Goal: Task Accomplishment & Management: Complete application form

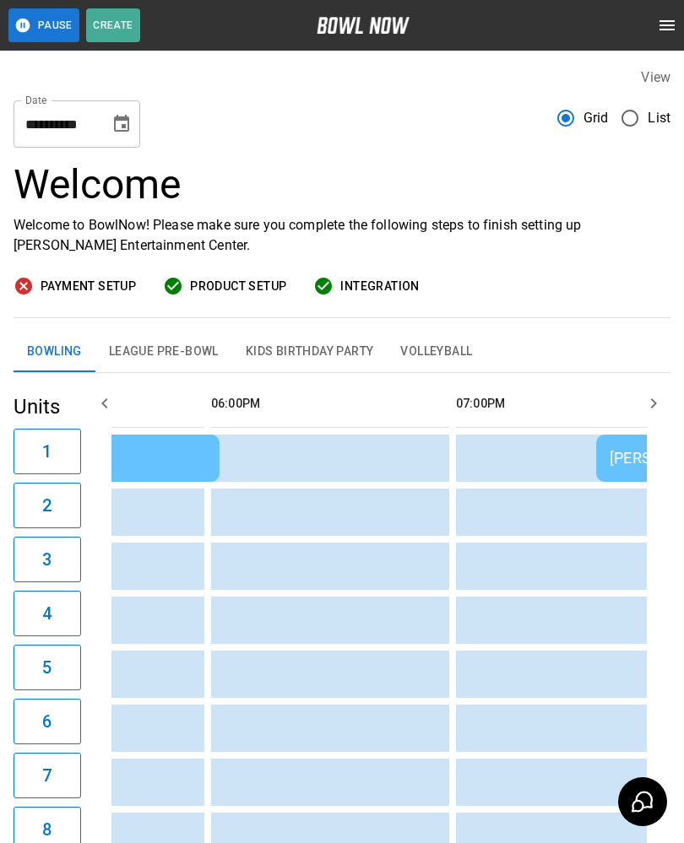
click at [144, 355] on button "League Pre-Bowl" at bounding box center [163, 352] width 137 height 41
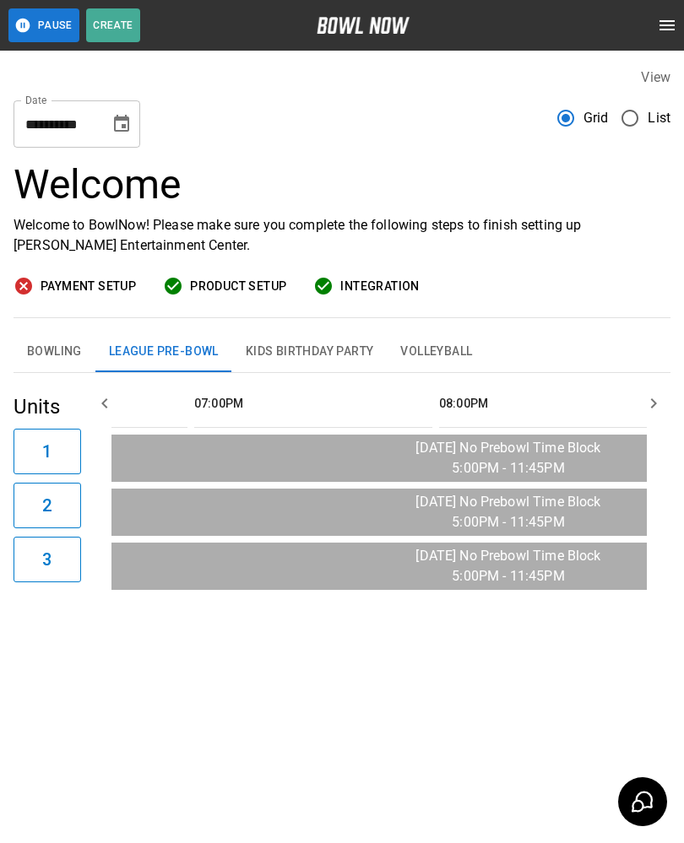
scroll to position [0, 2492]
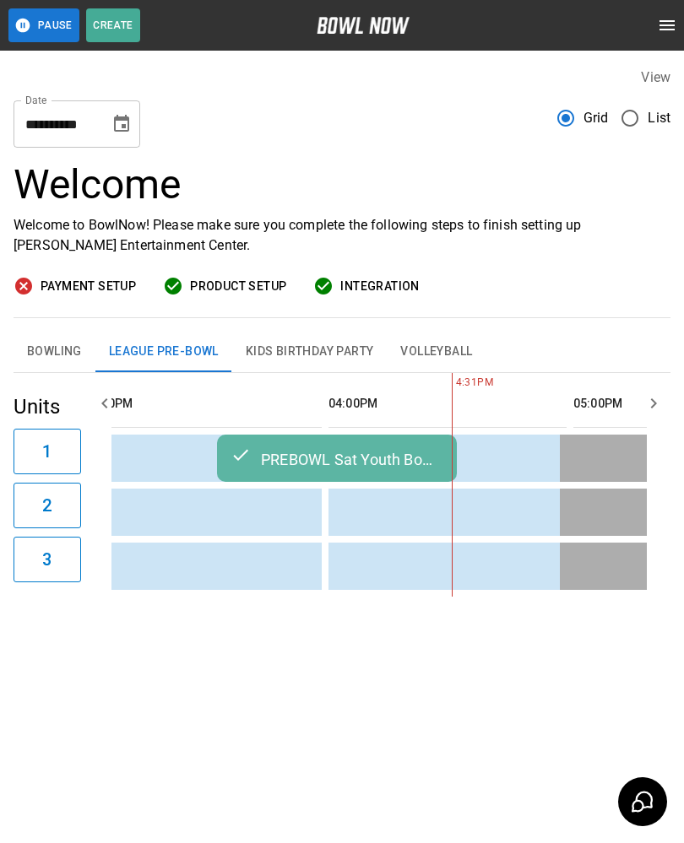
click at [57, 348] on button "Bowling" at bounding box center [55, 352] width 82 height 41
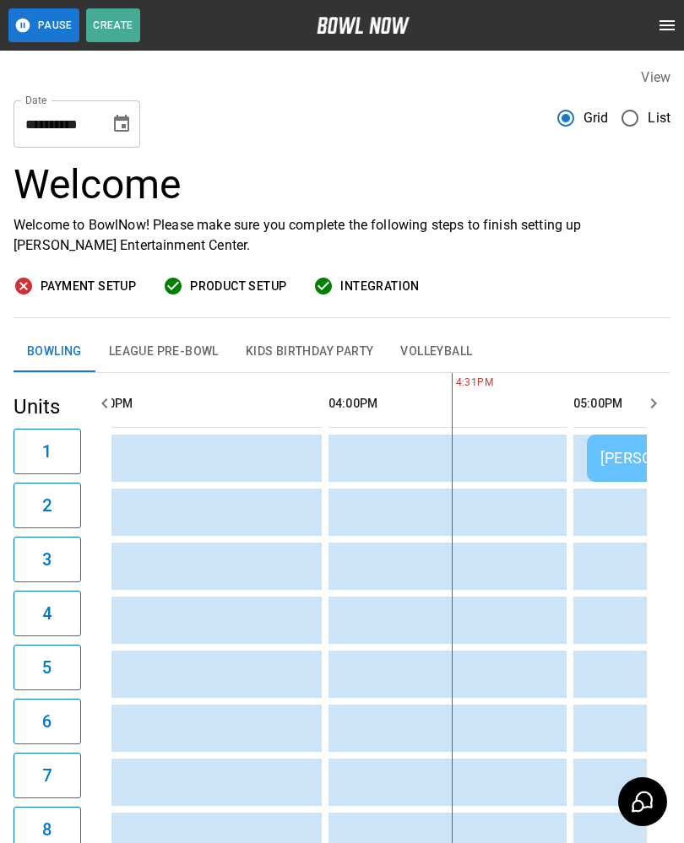
click at [46, 356] on button "Bowling" at bounding box center [55, 352] width 82 height 41
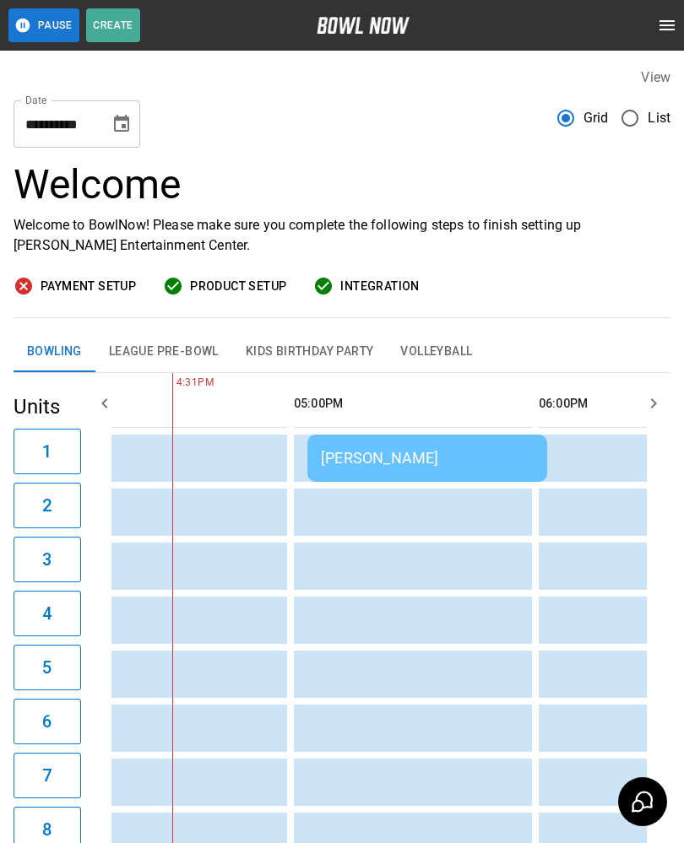
click at [446, 470] on td "[PERSON_NAME]" at bounding box center [427, 458] width 240 height 47
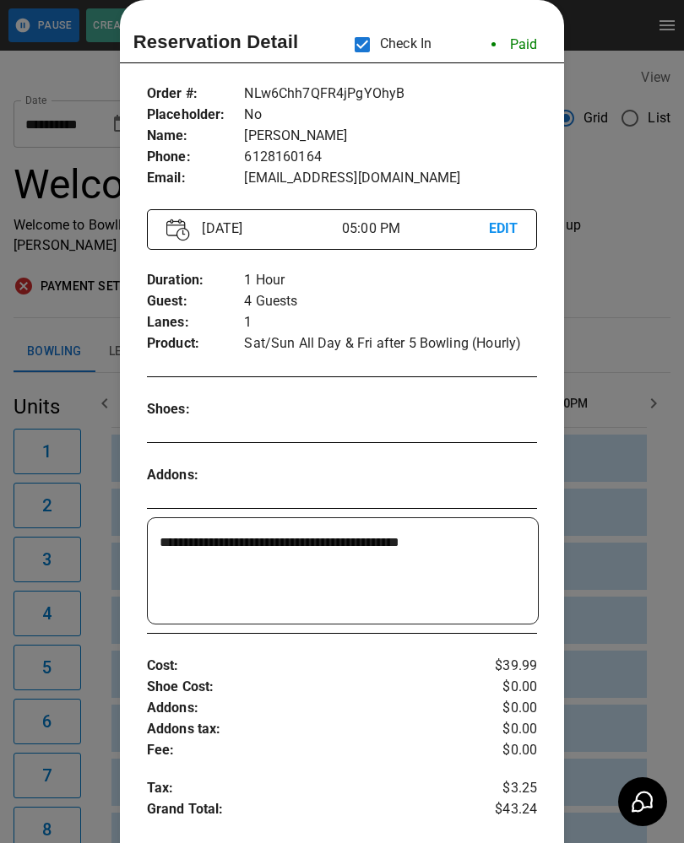
click at [617, 161] on div at bounding box center [342, 421] width 684 height 843
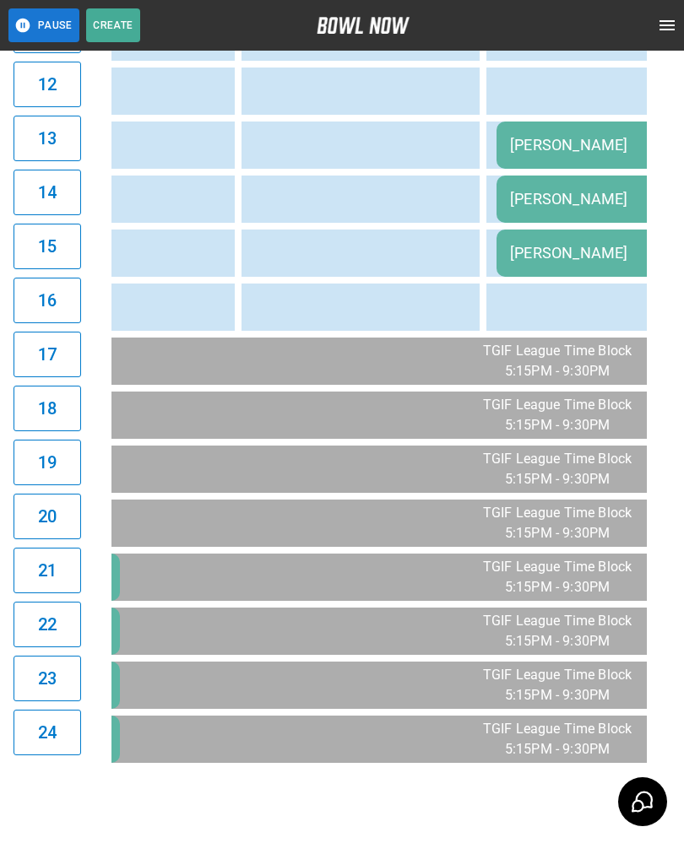
scroll to position [0, 2116]
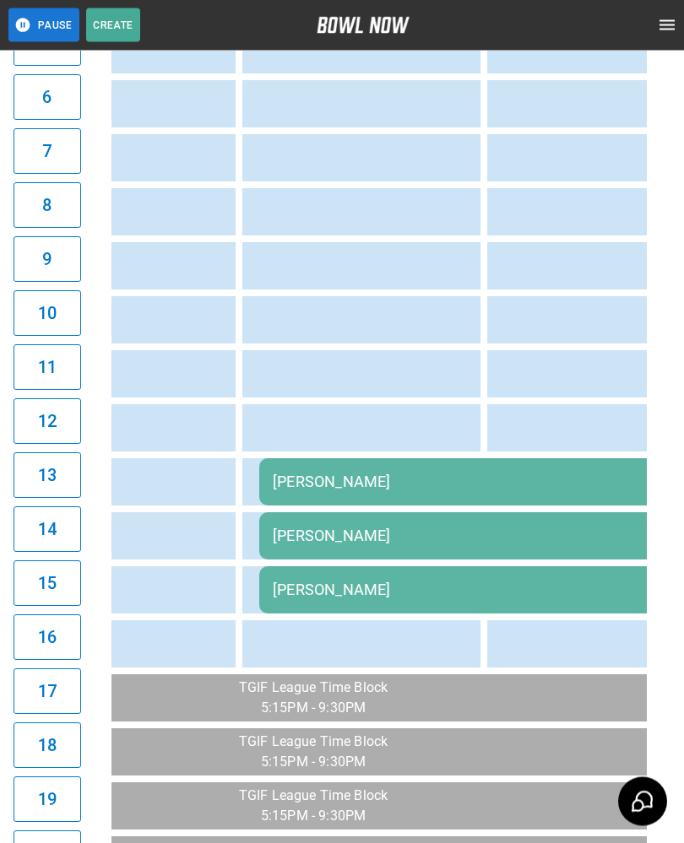
click at [400, 590] on div "[PERSON_NAME]" at bounding box center [564, 590] width 582 height 18
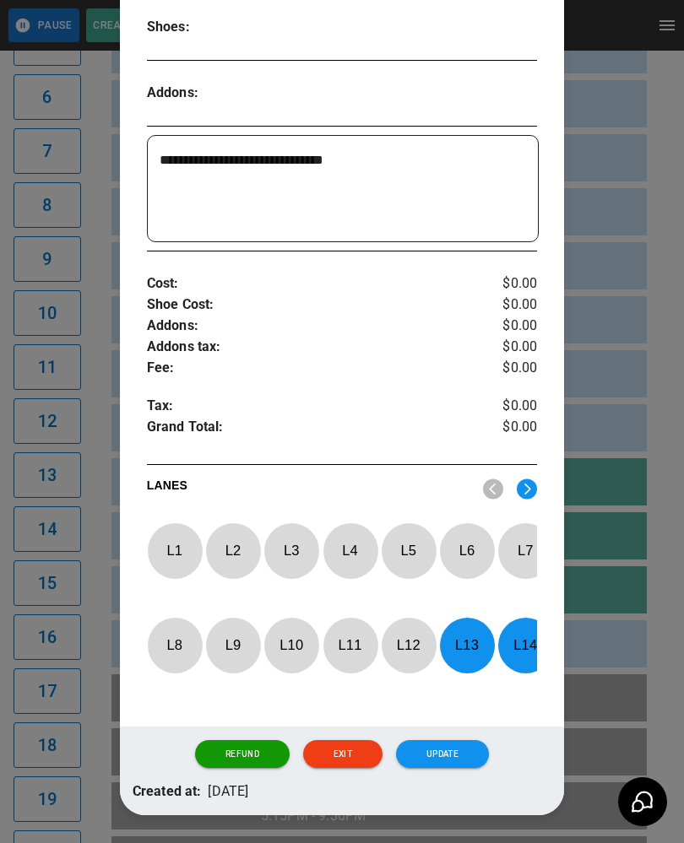
click at [531, 482] on img at bounding box center [526, 488] width 20 height 21
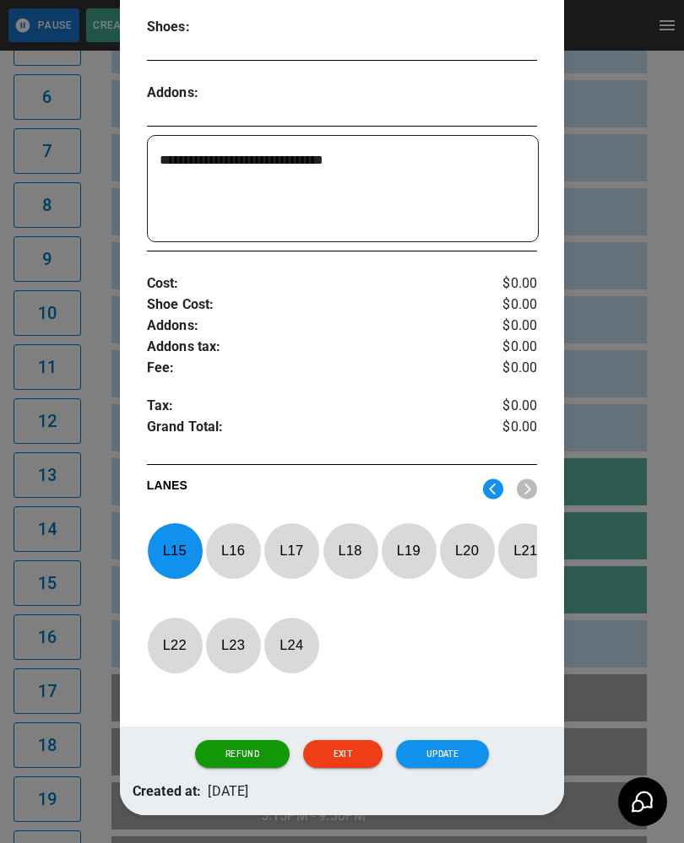
click at [237, 559] on p "L 16" at bounding box center [233, 551] width 56 height 40
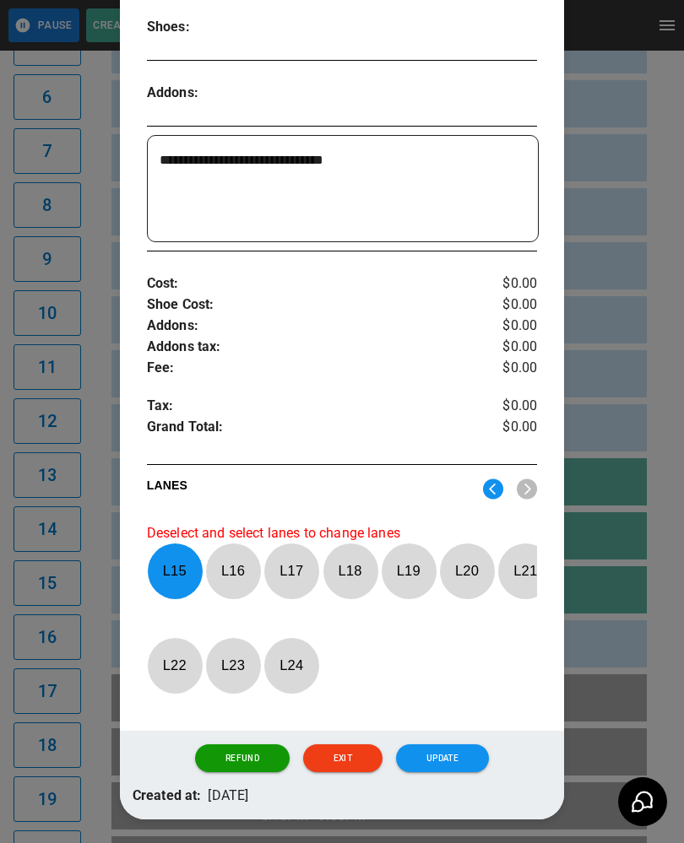
click at [231, 574] on p "L 16" at bounding box center [233, 571] width 56 height 40
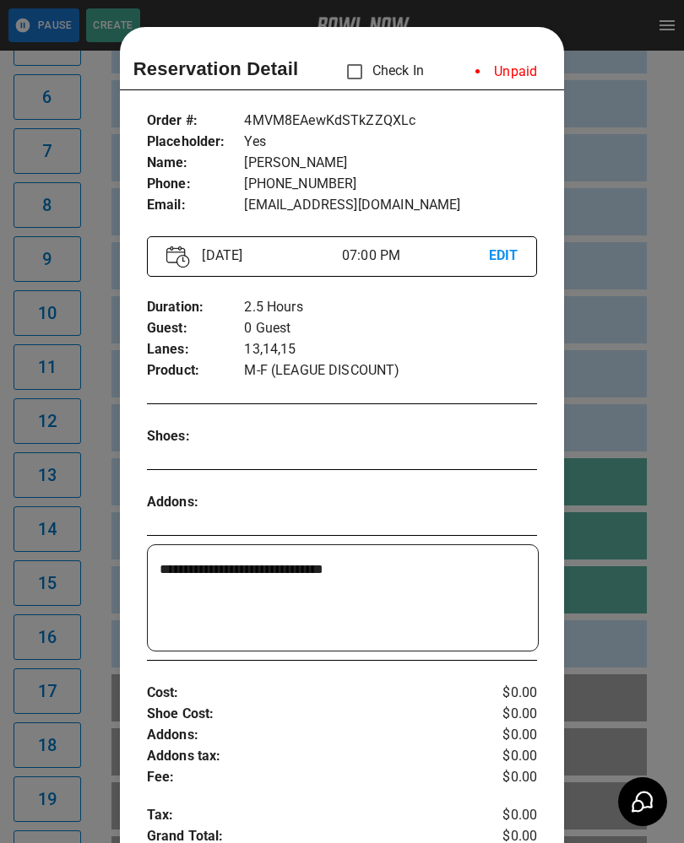
click at [516, 253] on p "EDIT" at bounding box center [504, 256] width 30 height 21
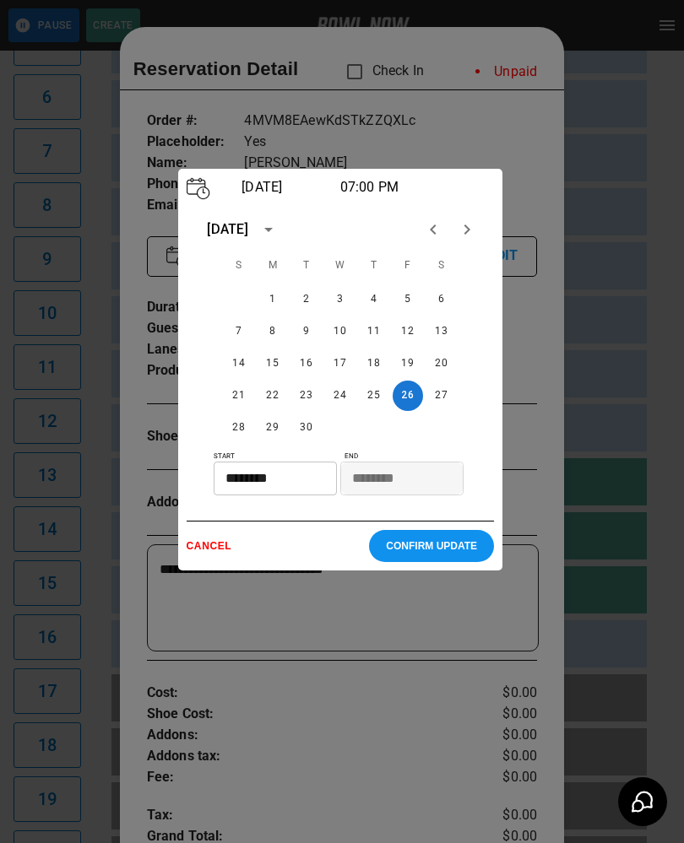
click at [453, 552] on p "CONFIRM UPDATE" at bounding box center [431, 546] width 91 height 12
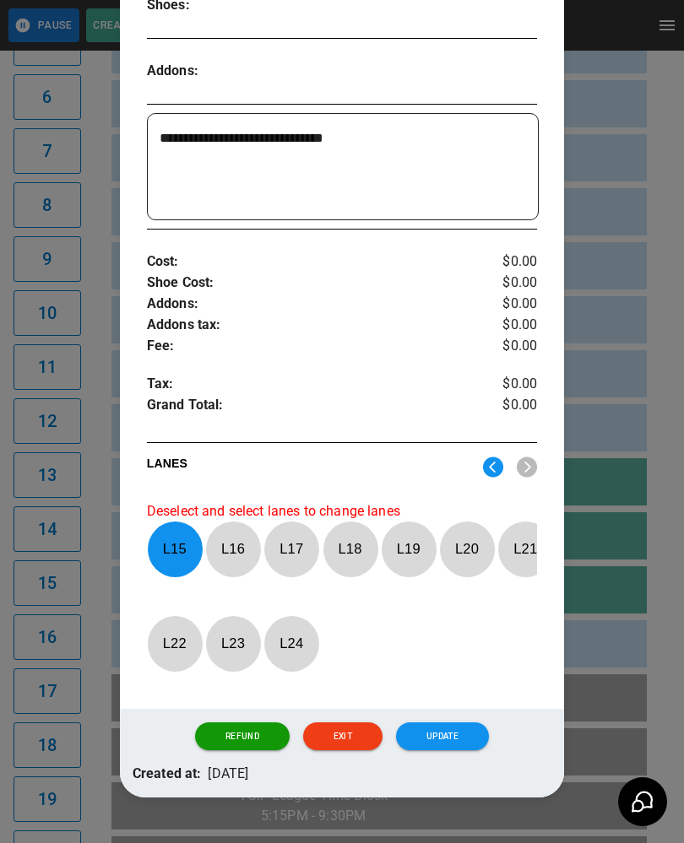
click at [443, 738] on button "Update" at bounding box center [442, 736] width 93 height 29
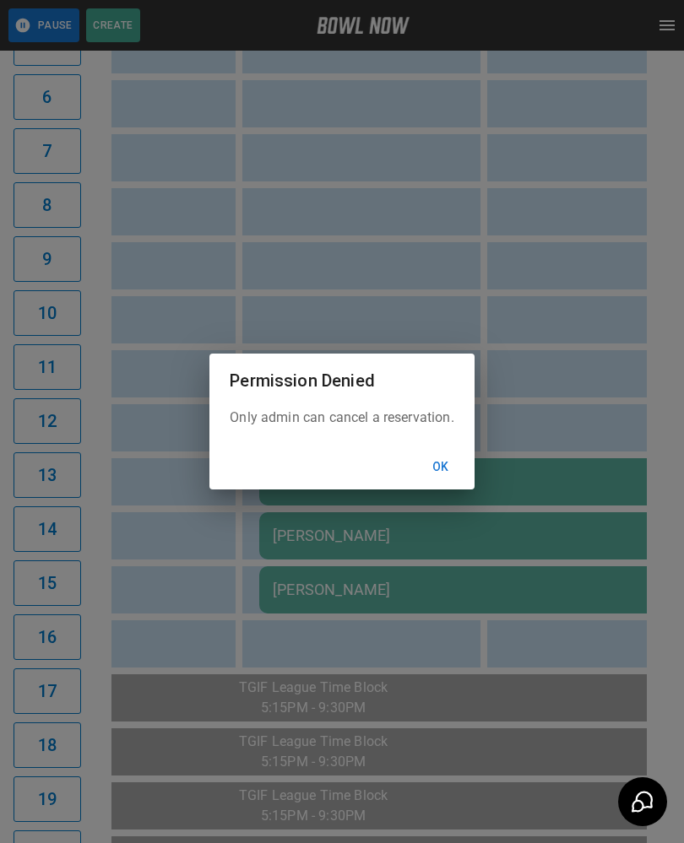
click at [438, 457] on button "Ok" at bounding box center [441, 466] width 54 height 31
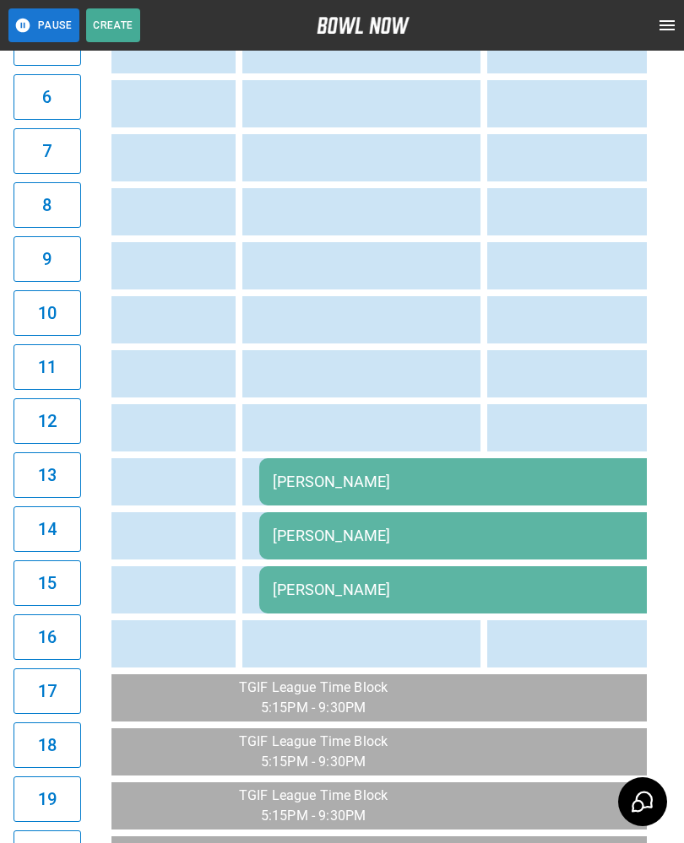
click at [360, 482] on div "[PERSON_NAME]" at bounding box center [564, 482] width 582 height 18
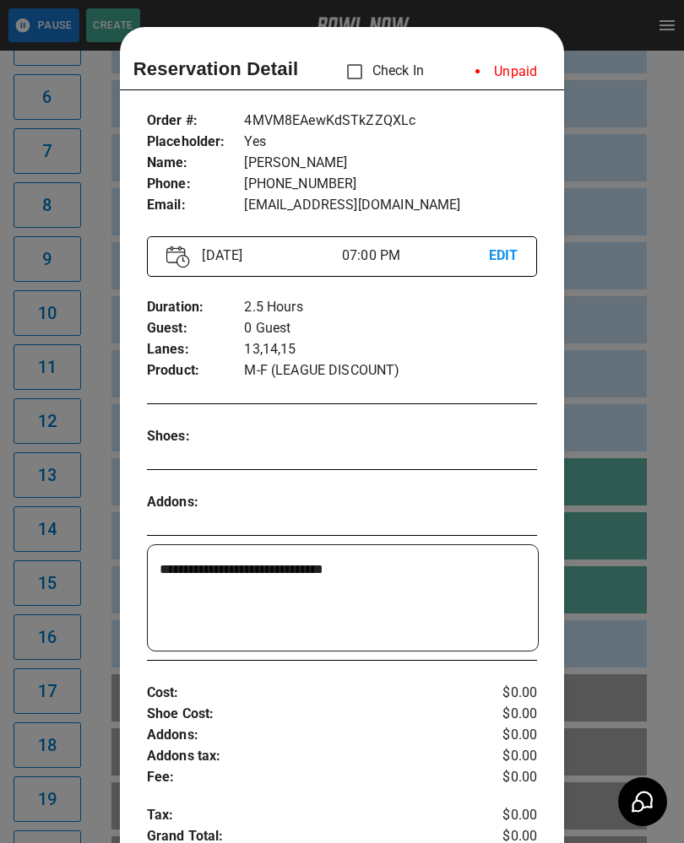
scroll to position [27, 0]
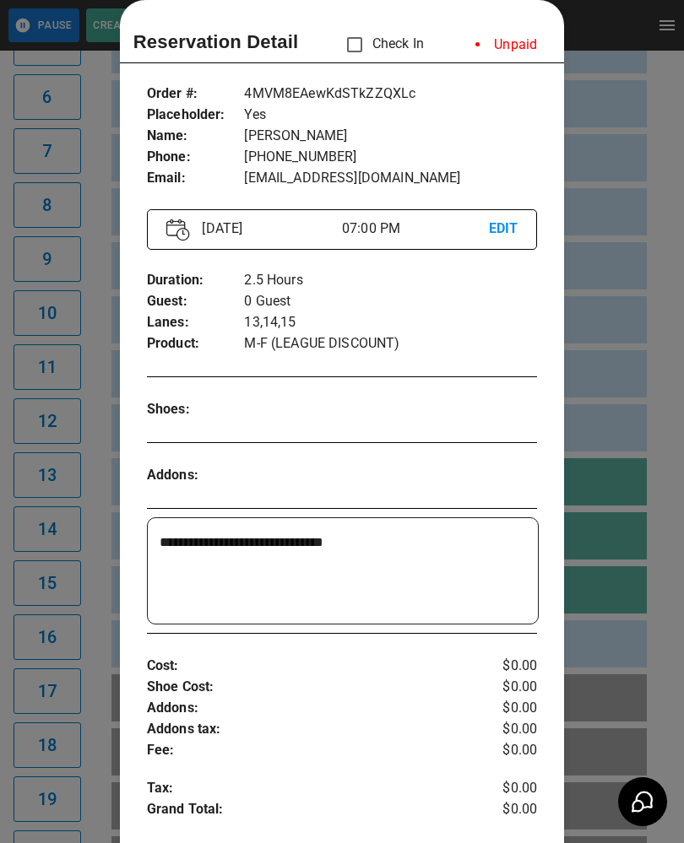
click at [614, 558] on div at bounding box center [342, 421] width 684 height 843
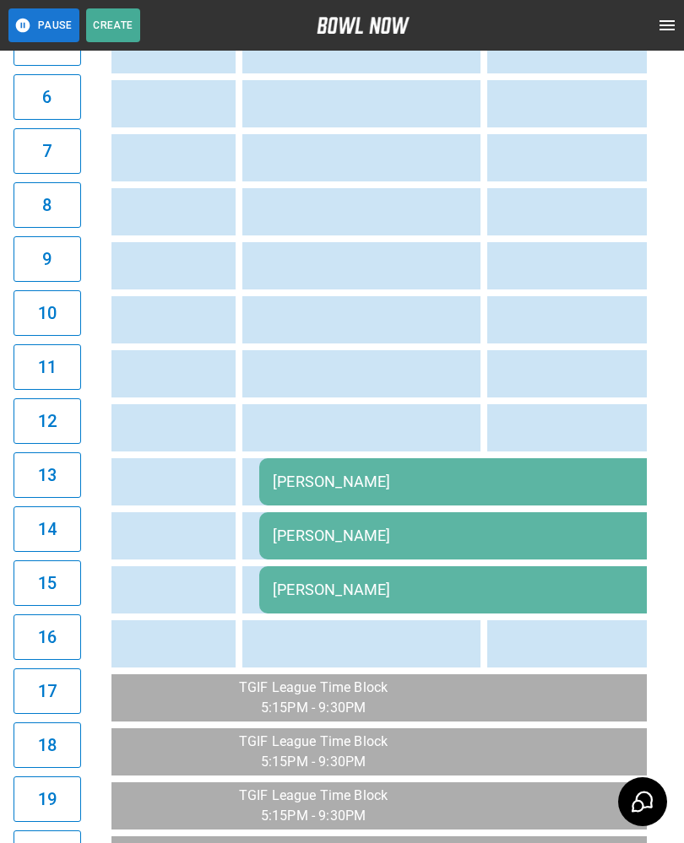
click at [281, 647] on td "sticky table" at bounding box center [286, 643] width 55 height 47
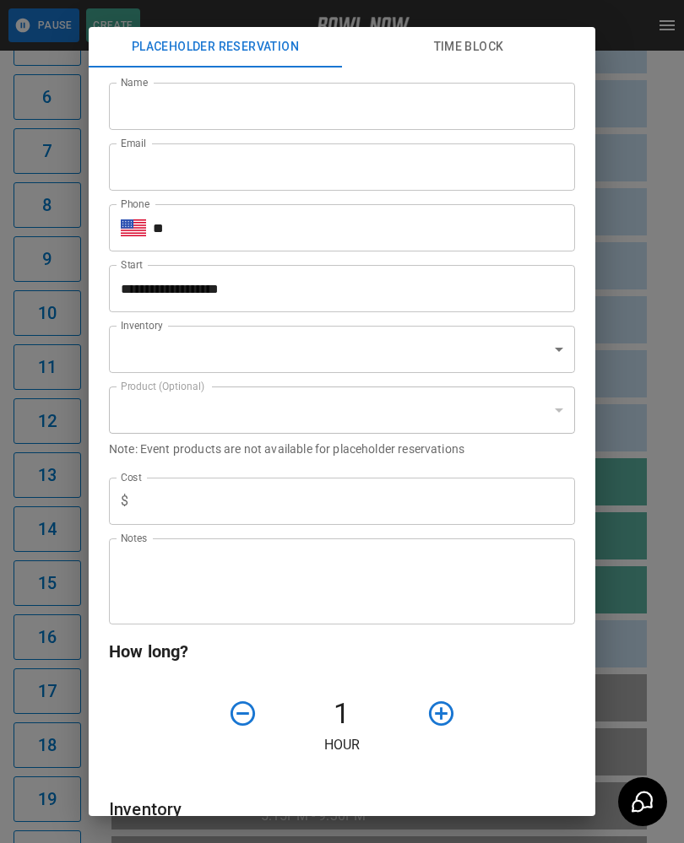
type input "**********"
click at [441, 713] on icon "button" at bounding box center [441, 713] width 24 height 24
click at [443, 713] on icon "button" at bounding box center [441, 714] width 30 height 30
click at [443, 712] on icon "button" at bounding box center [441, 714] width 30 height 30
click at [442, 716] on icon "button" at bounding box center [441, 714] width 30 height 30
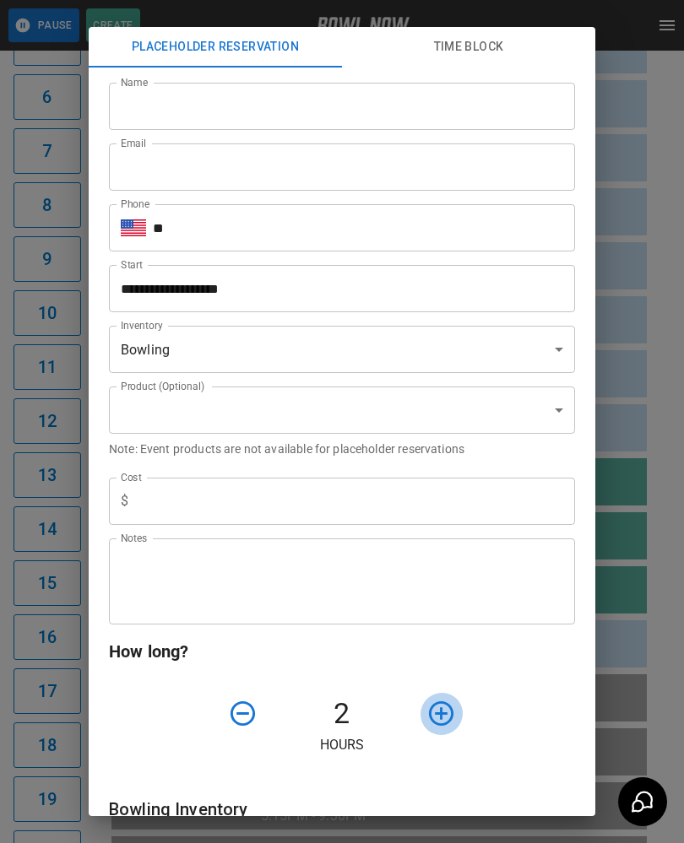
click at [441, 716] on icon "button" at bounding box center [441, 713] width 24 height 24
click at [436, 714] on icon "button" at bounding box center [441, 714] width 30 height 30
click at [501, 121] on input "Name" at bounding box center [342, 106] width 466 height 47
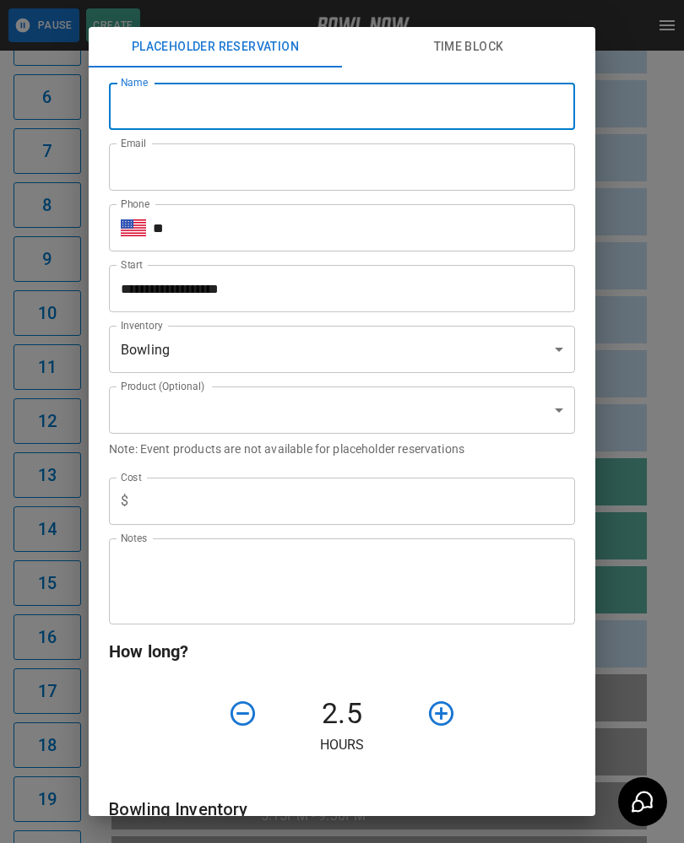
scroll to position [624, 0]
type input "*"
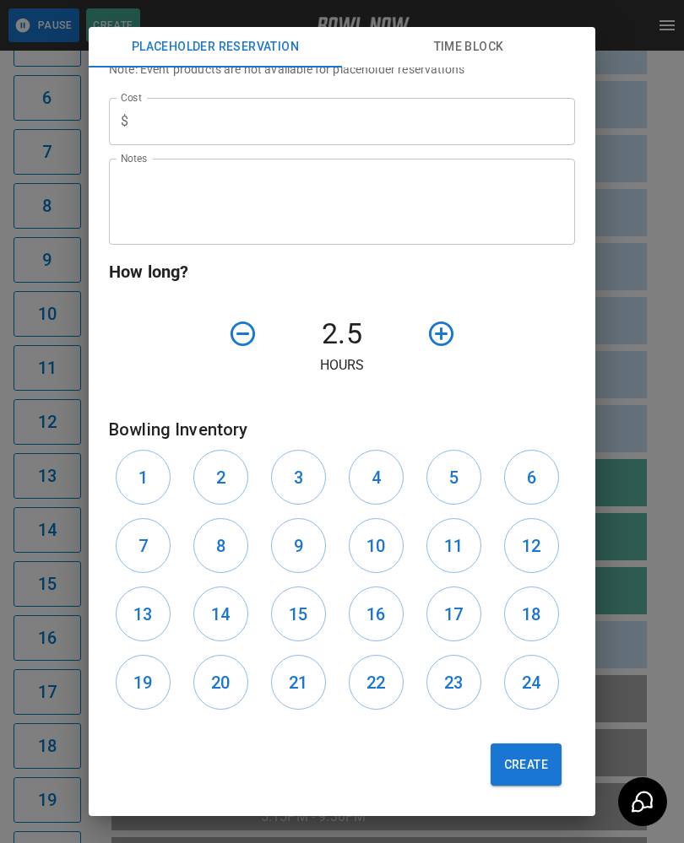
scroll to position [381, 0]
type input "*********"
click at [379, 606] on h6 "16" at bounding box center [375, 614] width 19 height 27
click at [534, 759] on button "Create" at bounding box center [525, 764] width 71 height 42
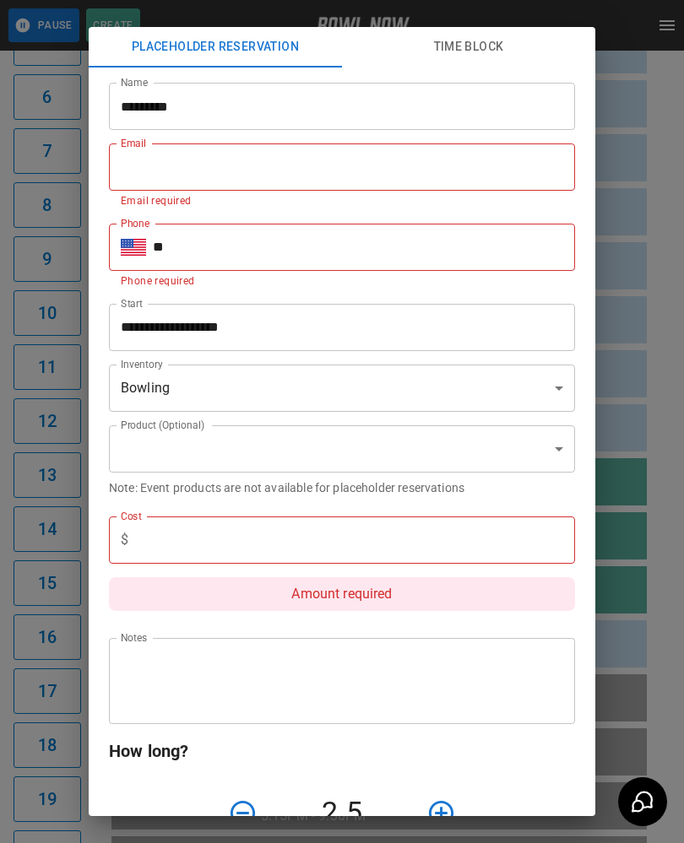
scroll to position [0, 0]
click at [505, 539] on input "text" at bounding box center [355, 539] width 440 height 47
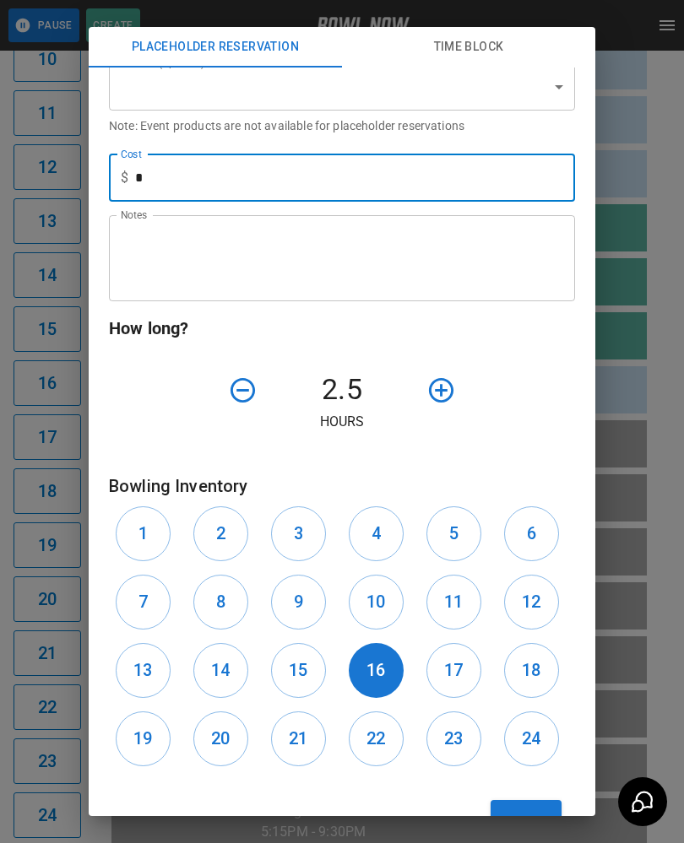
scroll to position [361, 0]
type input "*"
click at [534, 802] on button "Create" at bounding box center [525, 822] width 71 height 42
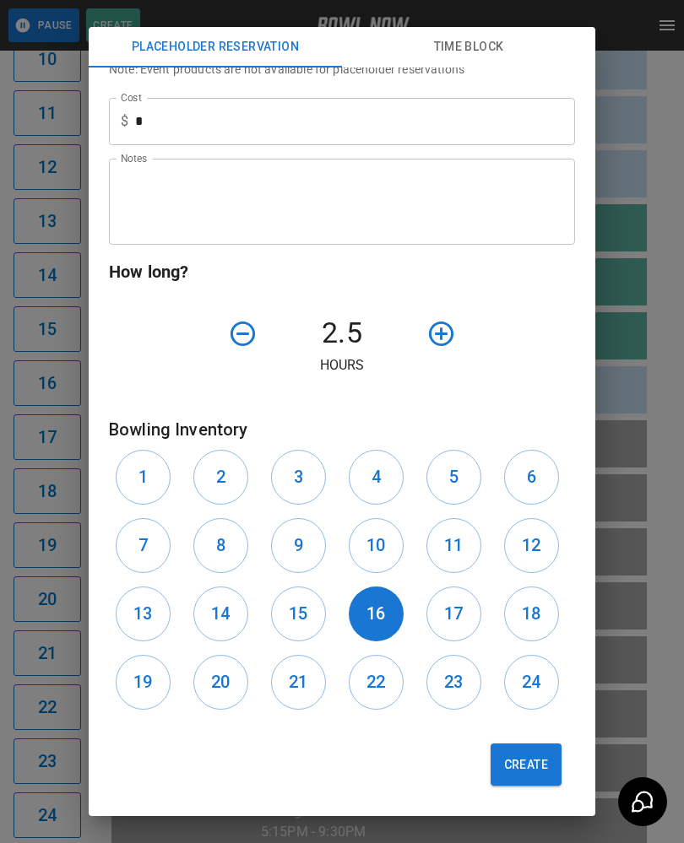
scroll to position [419, 0]
click at [539, 761] on button "Create" at bounding box center [525, 764] width 71 height 42
click at [545, 764] on button "Create" at bounding box center [525, 764] width 71 height 42
click at [538, 764] on button "Create" at bounding box center [525, 764] width 71 height 42
click at [542, 747] on button "Create" at bounding box center [525, 764] width 71 height 42
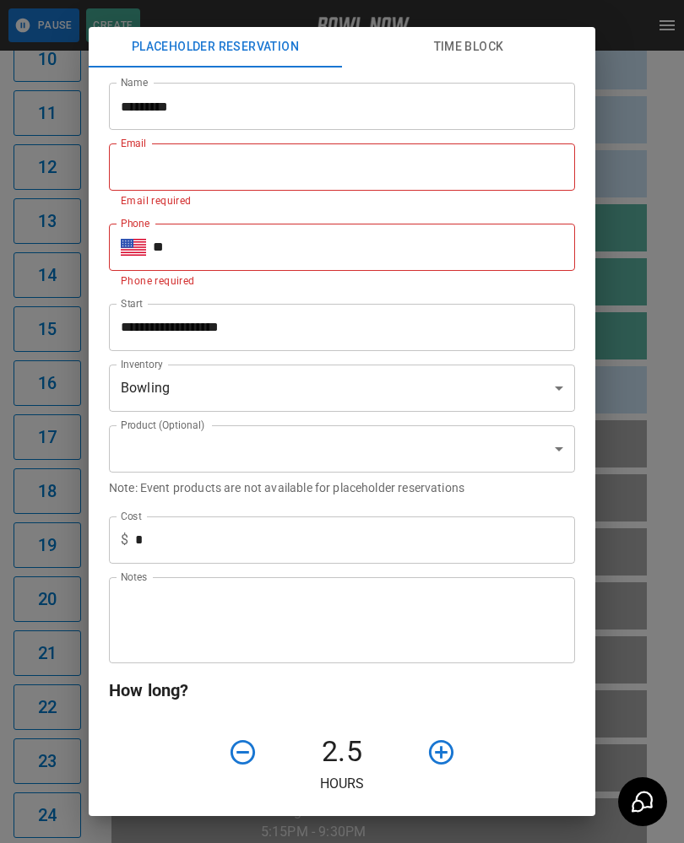
scroll to position [0, 0]
click at [495, 55] on button "Time Block" at bounding box center [468, 47] width 253 height 41
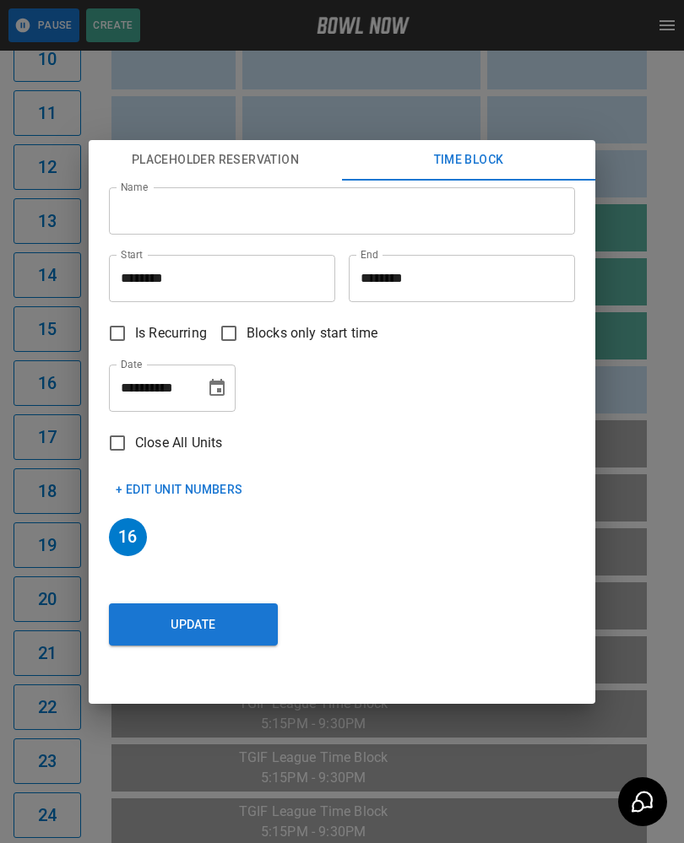
click at [615, 365] on div "**********" at bounding box center [342, 421] width 684 height 843
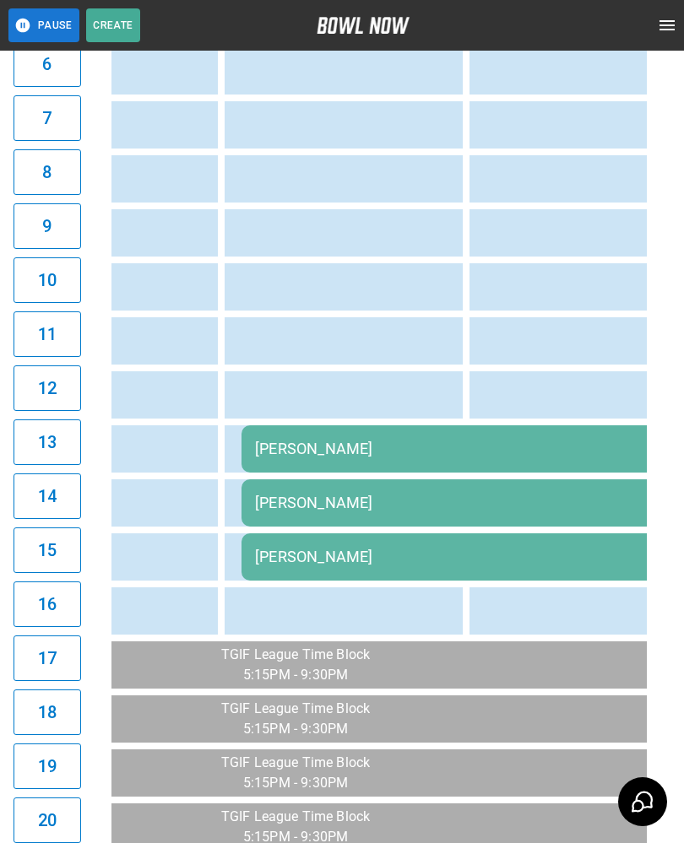
scroll to position [0, 2313]
